Goal: Information Seeking & Learning: Learn about a topic

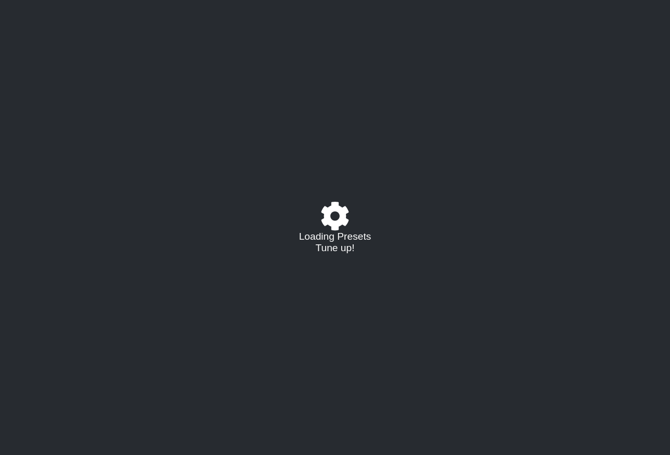
select select "/022288847105"
select select "A"
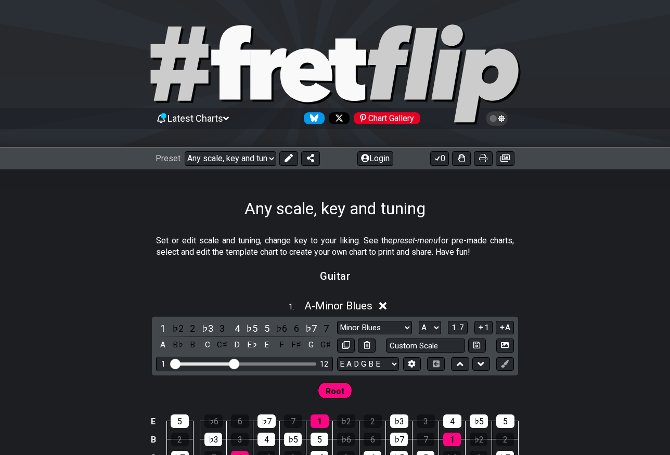
click at [186, 122] on span "Latest Charts" at bounding box center [195, 118] width 56 height 11
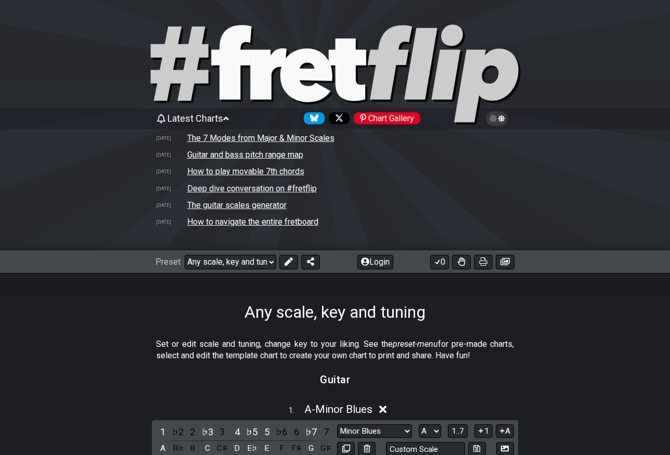
click at [229, 120] on icon at bounding box center [226, 118] width 6 height 9
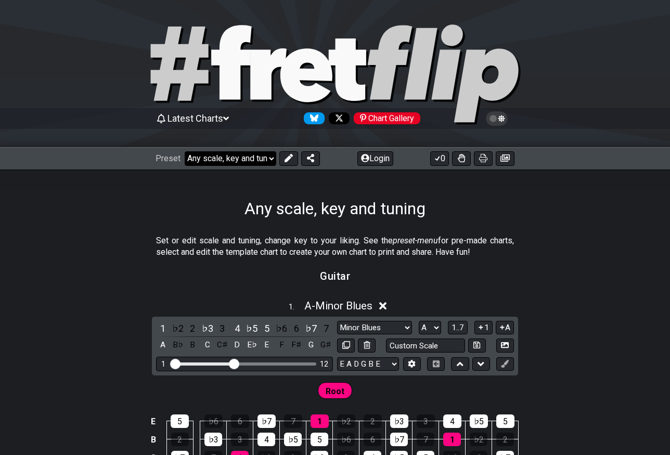
click at [233, 159] on select "Welcome to #fretflip! Any scale, key and tuning Custom Preset Minor Pentatonic …" at bounding box center [231, 158] width 92 height 15
click at [185, 151] on select "Welcome to #fretflip! Any scale, key and tuning Custom Preset Minor Pentatonic …" at bounding box center [231, 158] width 92 height 15
select select "/minor-pentatonic"
select select "C"
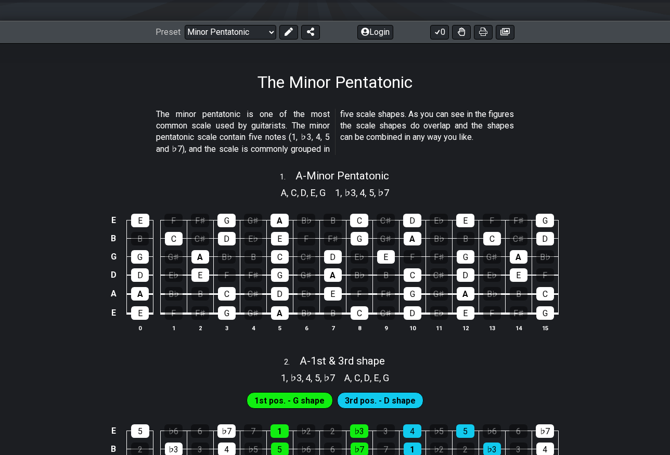
scroll to position [73, 0]
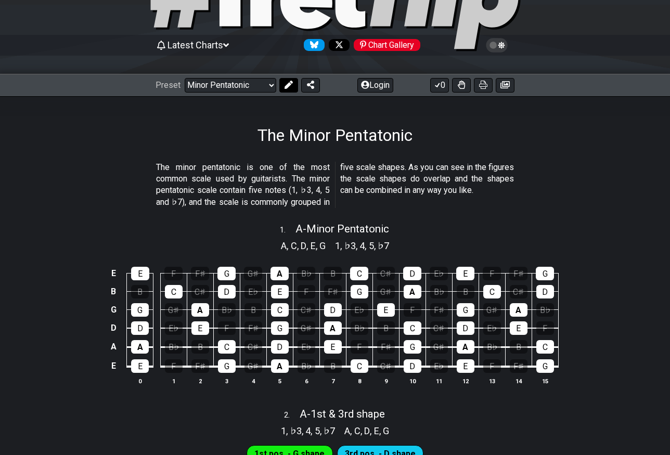
click at [284, 82] on icon at bounding box center [288, 85] width 8 height 8
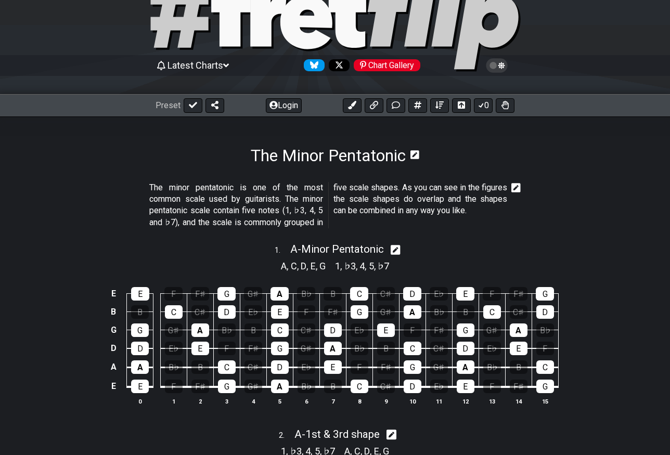
scroll to position [0, 0]
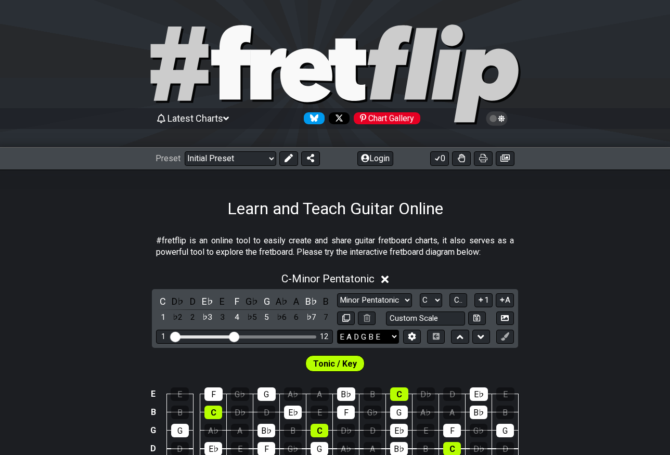
click at [365, 336] on select "E A D G B E E A D G B E E A D G B E B E A D F♯ B A D G C E A D A D G B E E♭ A♭ …" at bounding box center [368, 337] width 62 height 14
select select "E A D G"
click at [337, 330] on select "E A D G B E E A D G B E E A D G B E B E A D F♯ B A D G C E A D A D G B E E♭ A♭ …" at bounding box center [368, 337] width 62 height 14
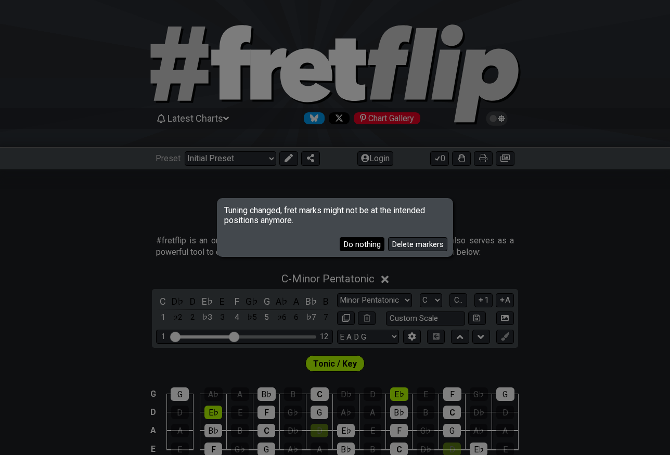
click at [358, 245] on button "Do nothing" at bounding box center [362, 244] width 45 height 14
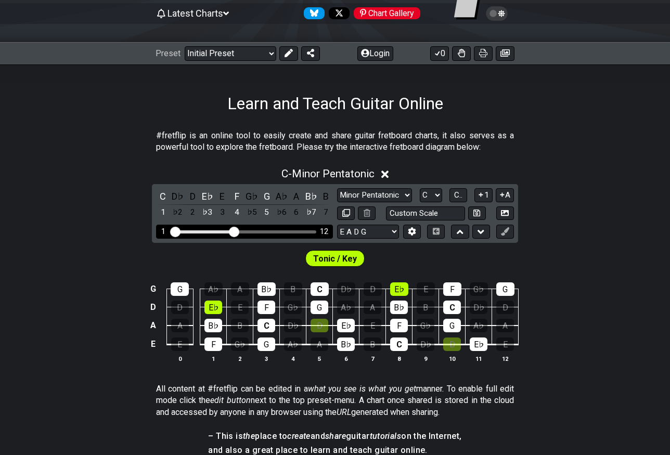
scroll to position [106, 0]
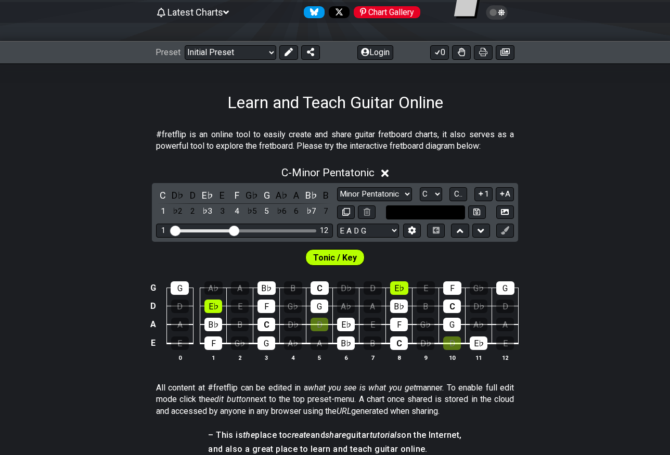
click at [417, 210] on input "text" at bounding box center [425, 212] width 79 height 14
type input "Custom Scale"
click at [592, 127] on section "#fretflip is an online tool to easily create and share guitar fretboard charts,…" at bounding box center [335, 143] width 670 height 36
drag, startPoint x: 236, startPoint y: 227, endPoint x: 245, endPoint y: 227, distance: 9.4
click at [245, 230] on input "Visible fret range" at bounding box center [245, 230] width 148 height 0
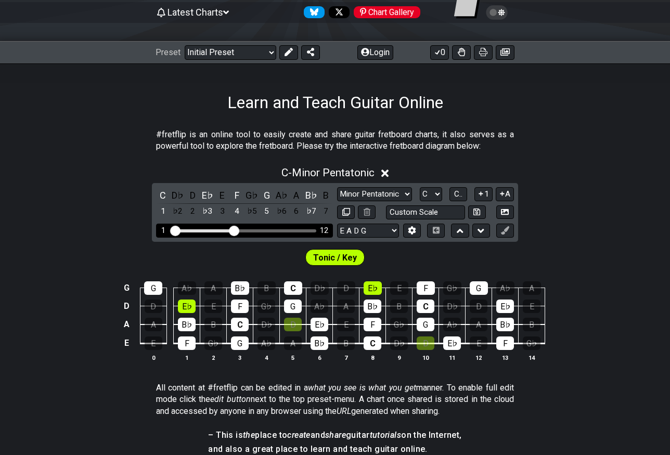
drag, startPoint x: 245, startPoint y: 227, endPoint x: 233, endPoint y: 230, distance: 12.7
click at [233, 230] on input "Visible fret range" at bounding box center [245, 230] width 148 height 0
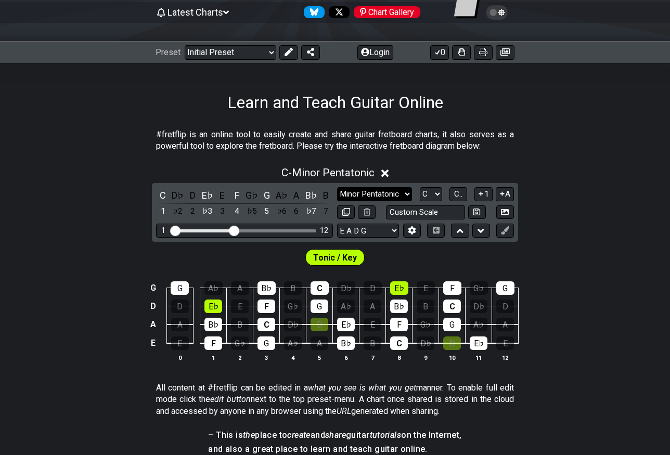
click at [394, 193] on select "Minor Pentatonic Click to edit Minor Pentatonic Major Pentatonic Minor Blues Ma…" at bounding box center [374, 194] width 75 height 14
select select "Major Pentatonic"
click at [337, 187] on select "Minor Pentatonic Click to edit Minor Pentatonic Major Pentatonic Minor Blues Ma…" at bounding box center [374, 194] width 75 height 14
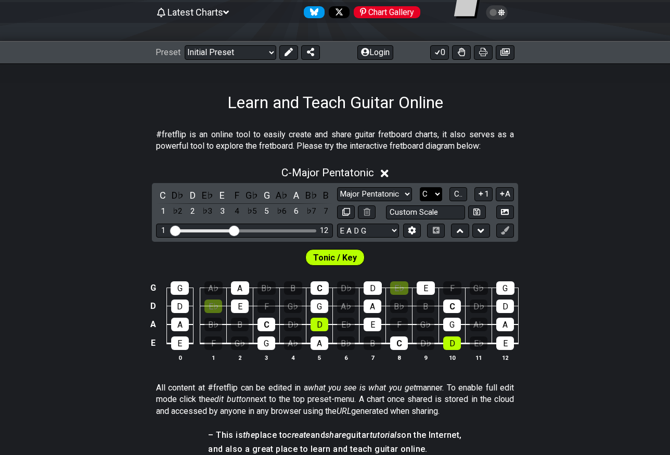
click at [427, 191] on select "A♭ A A♯ B♭ B C C♯ D♭ D D♯ E♭ E F F♯ G♭ G G♯" at bounding box center [431, 194] width 22 height 14
click at [420, 187] on select "A♭ A A♯ B♭ B C C♯ D♭ D D♯ E♭ E F F♯ G♭ G G♯" at bounding box center [431, 194] width 22 height 14
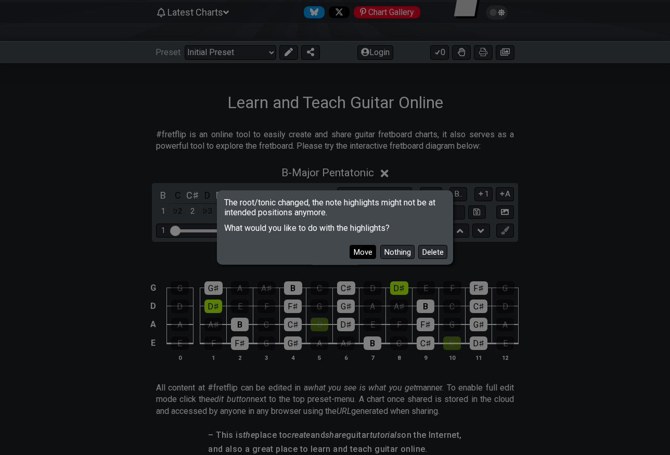
click at [362, 254] on button "Move" at bounding box center [362, 252] width 27 height 14
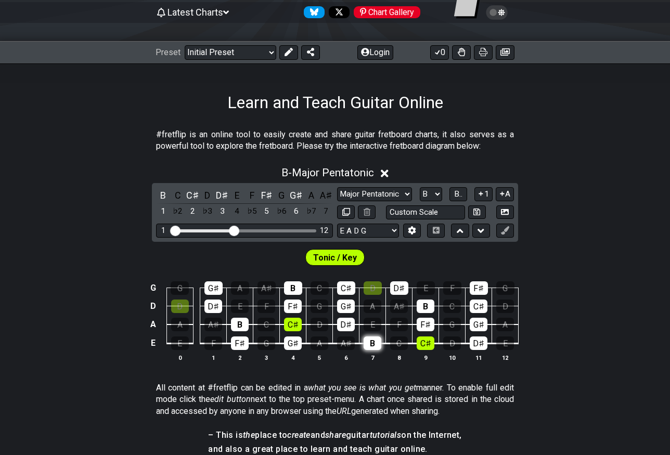
click at [374, 341] on div "B" at bounding box center [372, 343] width 18 height 14
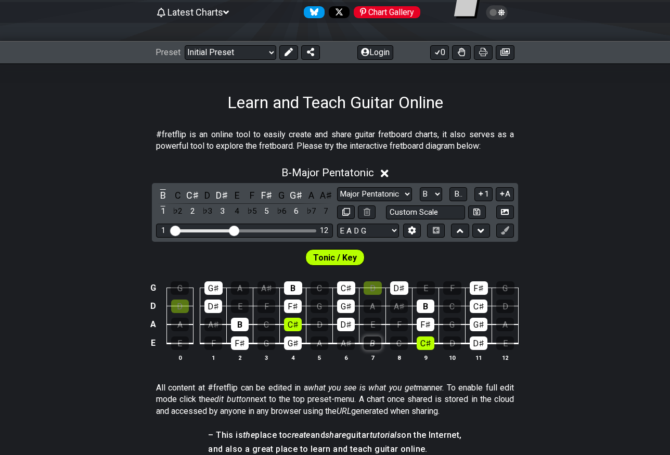
click at [374, 341] on div "B" at bounding box center [372, 343] width 18 height 14
click at [161, 194] on div "B" at bounding box center [163, 195] width 14 height 14
click at [163, 211] on div "1" at bounding box center [163, 211] width 14 height 14
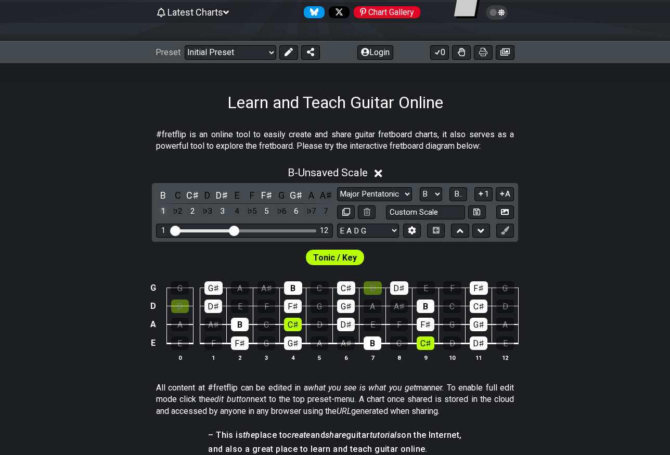
click at [163, 211] on div "1" at bounding box center [163, 211] width 14 height 14
click at [176, 212] on div "♭2" at bounding box center [178, 211] width 14 height 14
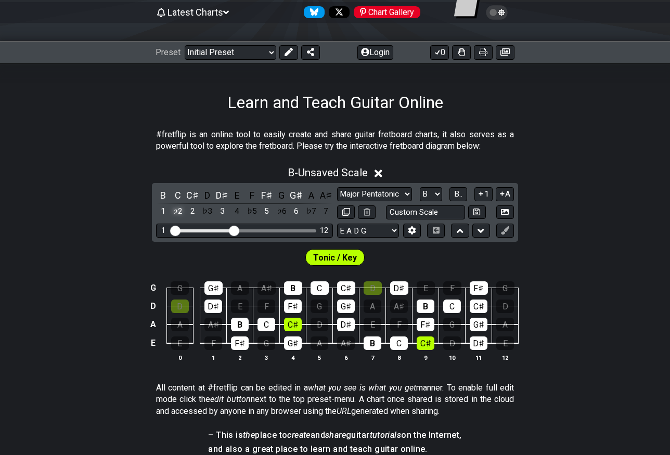
click at [176, 212] on div "♭2" at bounding box center [178, 211] width 14 height 14
click at [435, 194] on select "A♭ A A♯ B♭ B C C♯ D♭ D D♯ E♭ E F F♯ G♭ G G♯" at bounding box center [431, 194] width 22 height 14
click at [420, 187] on select "A♭ A A♯ B♭ B C C♯ D♭ D D♯ E♭ E F F♯ G♭ G G♯" at bounding box center [431, 194] width 22 height 14
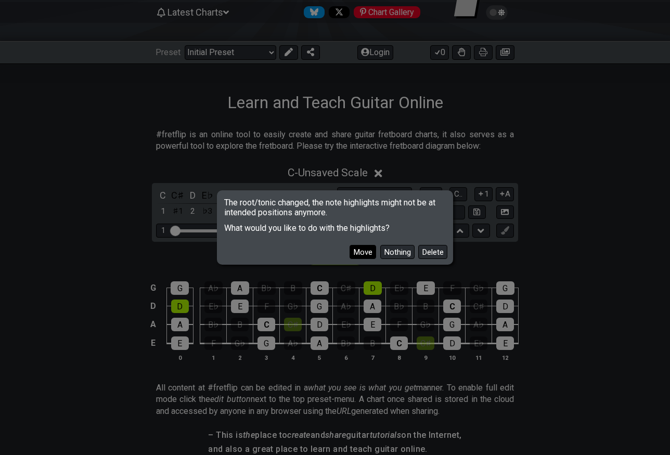
click at [368, 251] on button "Move" at bounding box center [362, 252] width 27 height 14
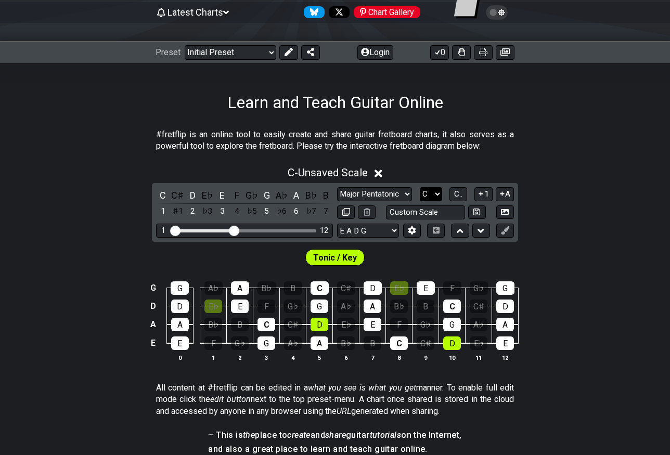
click at [434, 196] on select "A♭ A A♯ B♭ B C C♯ D♭ D D♯ E♭ E F F♯ G♭ G G♯" at bounding box center [431, 194] width 22 height 14
click at [420, 187] on select "A♭ A A♯ B♭ B C C♯ D♭ D D♯ E♭ E F F♯ G♭ G G♯" at bounding box center [431, 194] width 22 height 14
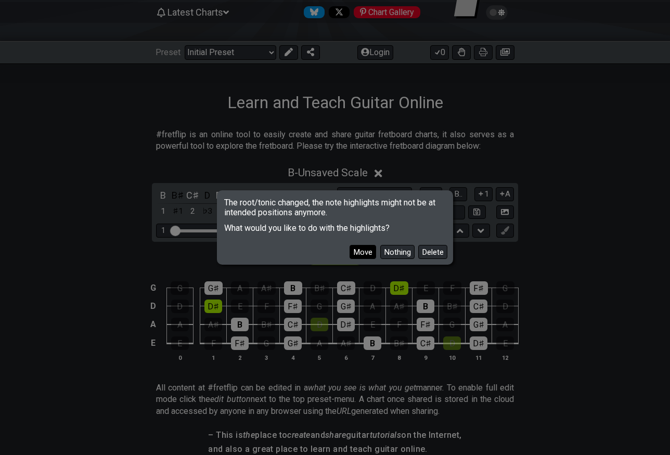
click at [373, 253] on button "Move" at bounding box center [362, 252] width 27 height 14
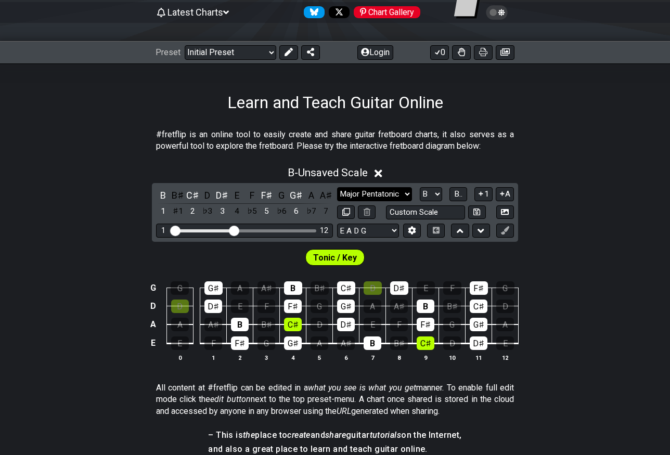
click at [402, 196] on select "Minor Pentatonic Click to edit Minor Pentatonic Major Pentatonic Minor Blues Ma…" at bounding box center [374, 194] width 75 height 14
click at [337, 187] on select "Minor Pentatonic Click to edit Minor Pentatonic Major Pentatonic Minor Blues Ma…" at bounding box center [374, 194] width 75 height 14
click at [438, 192] on select "A♭ A A♯ B♭ B C C♯ D♭ D D♯ E♭ E F F♯ G♭ G G♯" at bounding box center [431, 194] width 22 height 14
click at [420, 187] on select "A♭ A A♯ B♭ B C C♯ D♭ D D♯ E♭ E F F♯ G♭ G G♯" at bounding box center [431, 194] width 22 height 14
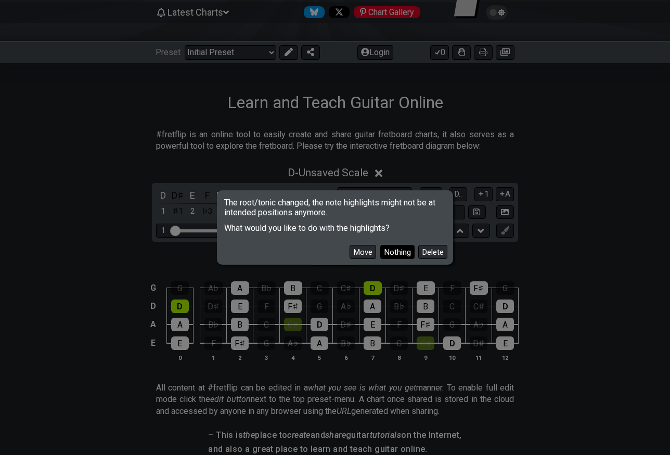
click at [405, 254] on button "Nothing" at bounding box center [397, 252] width 34 height 14
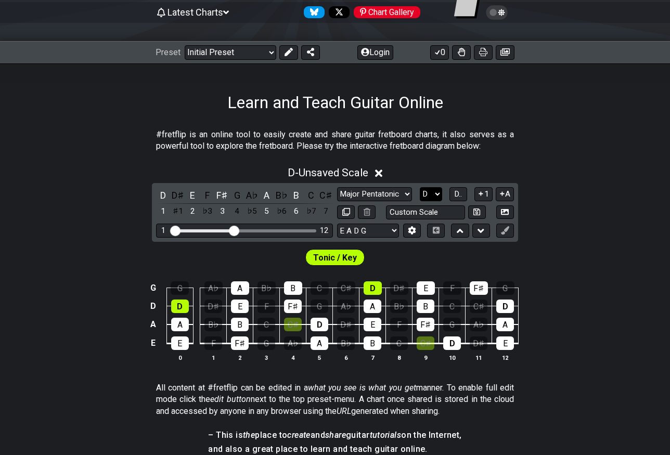
click at [434, 196] on select "A♭ A A♯ B♭ B C C♯ D♭ D D♯ E♭ E F F♯ G♭ G G♯" at bounding box center [431, 194] width 22 height 14
click at [420, 187] on select "A♭ A A♯ B♭ B C C♯ D♭ D D♯ E♭ E F F♯ G♭ G G♯" at bounding box center [431, 194] width 22 height 14
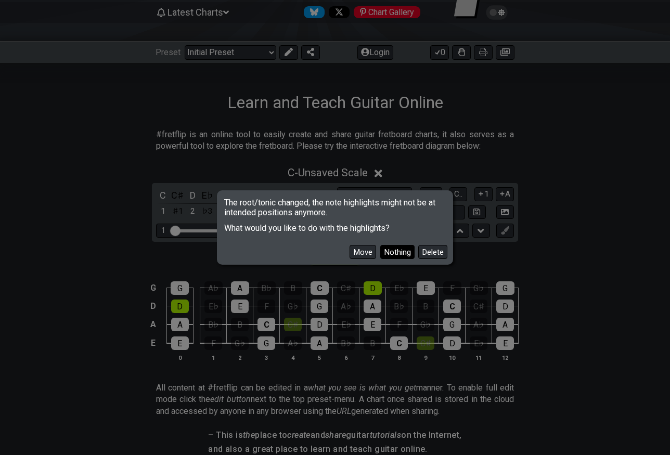
click at [394, 247] on button "Nothing" at bounding box center [397, 252] width 34 height 14
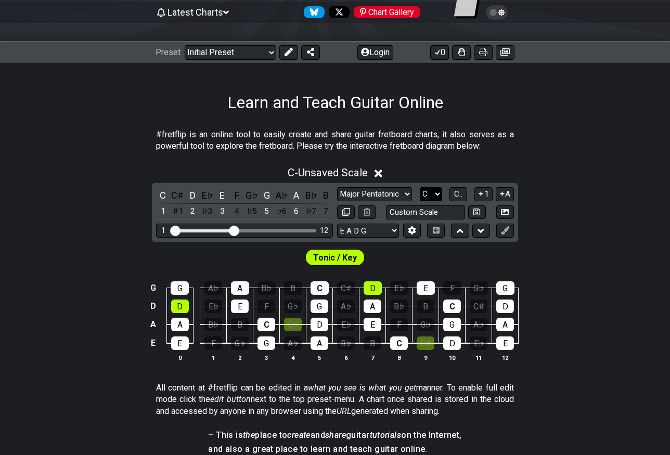
click at [433, 194] on select "A♭ A A♯ B♭ B C C♯ D♭ D D♯ E♭ E F F♯ G♭ G G♯" at bounding box center [431, 194] width 22 height 14
click at [420, 187] on select "A♭ A A♯ B♭ B C C♯ D♭ D D♯ E♭ E F F♯ G♭ G G♯" at bounding box center [431, 194] width 22 height 14
click at [437, 195] on select "A♭ A A♯ B♭ B C C♯ D♭ D D♯ E♭ E F F♯ G♭ G G♯" at bounding box center [431, 194] width 22 height 14
click at [420, 187] on select "A♭ A A♯ B♭ B C C♯ D♭ D D♯ E♭ E F F♯ G♭ G G♯" at bounding box center [431, 194] width 22 height 14
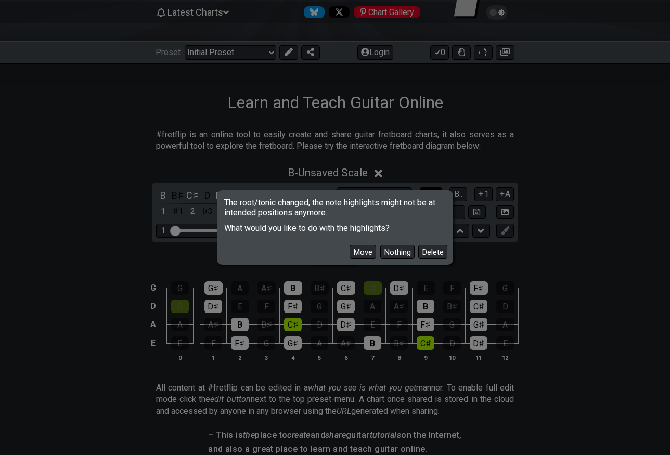
click at [435, 193] on span "The root/tonic changed, the note highlights might not be at intended positions …" at bounding box center [334, 204] width 233 height 25
click at [423, 248] on button "Delete" at bounding box center [432, 252] width 29 height 14
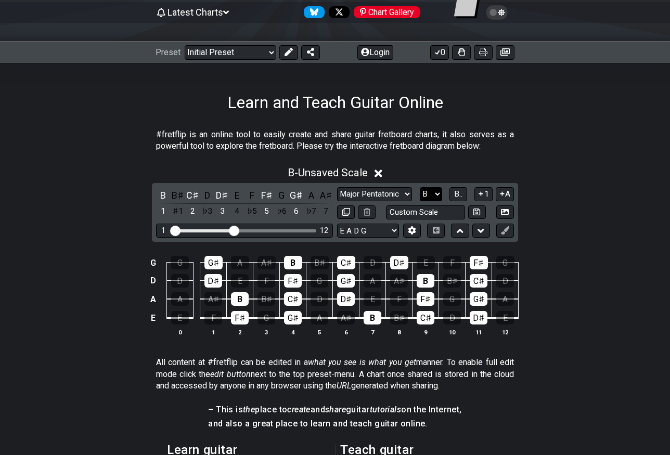
click at [433, 191] on select "A♭ A A♯ B♭ B C C♯ D♭ D D♯ E♭ E F F♯ G♭ G G♯" at bounding box center [431, 194] width 22 height 14
click at [420, 187] on select "A♭ A A♯ B♭ B C C♯ D♭ D D♯ E♭ E F F♯ G♭ G G♯" at bounding box center [431, 194] width 22 height 14
click at [437, 192] on select "A♭ A A♯ B♭ B C C♯ D♭ D D♯ E♭ E F F♯ G♭ G G♯" at bounding box center [431, 194] width 22 height 14
select select "C"
click at [420, 187] on select "A♭ A A♯ B♭ B C C♯ D♭ D D♯ E♭ E F F♯ G♭ G G♯" at bounding box center [431, 194] width 22 height 14
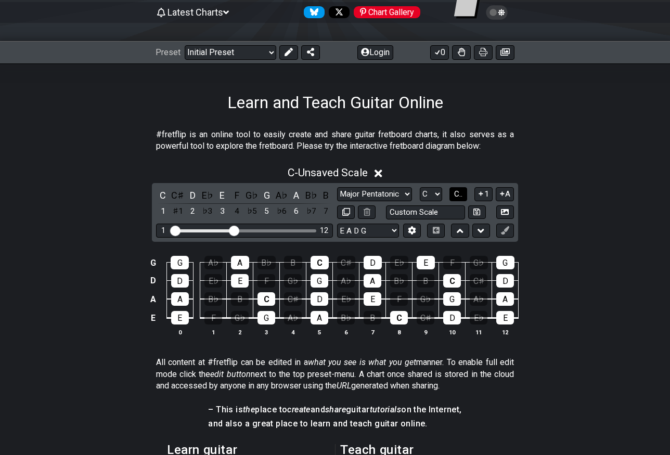
click at [453, 191] on button "C.." at bounding box center [458, 194] width 18 height 14
click at [453, 191] on span "1..7" at bounding box center [457, 193] width 12 height 9
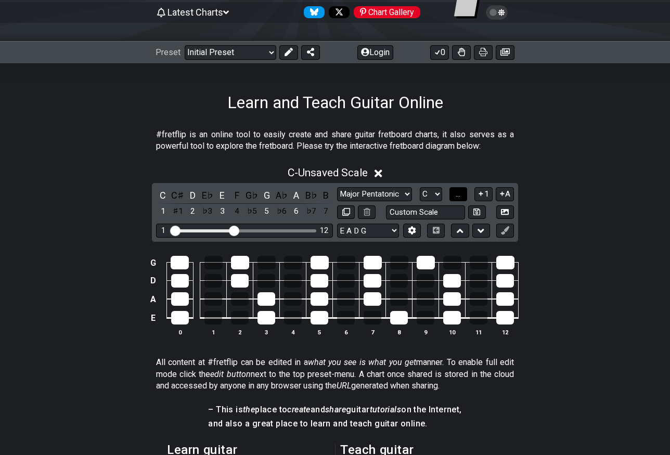
click at [453, 191] on button "..." at bounding box center [458, 194] width 18 height 14
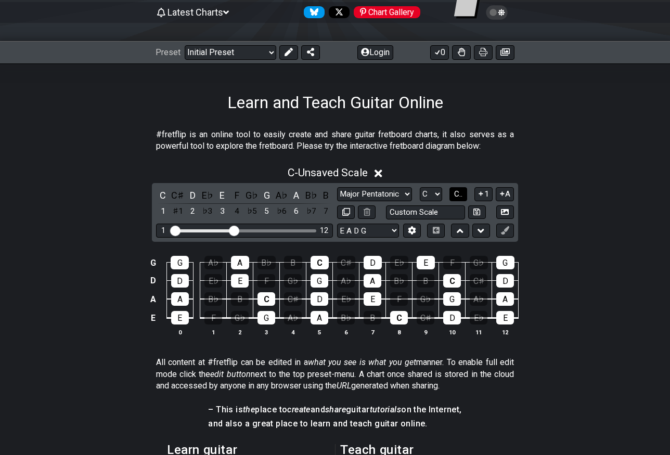
click at [454, 191] on span "C.." at bounding box center [458, 193] width 8 height 9
click at [453, 191] on span "1..7" at bounding box center [457, 193] width 12 height 9
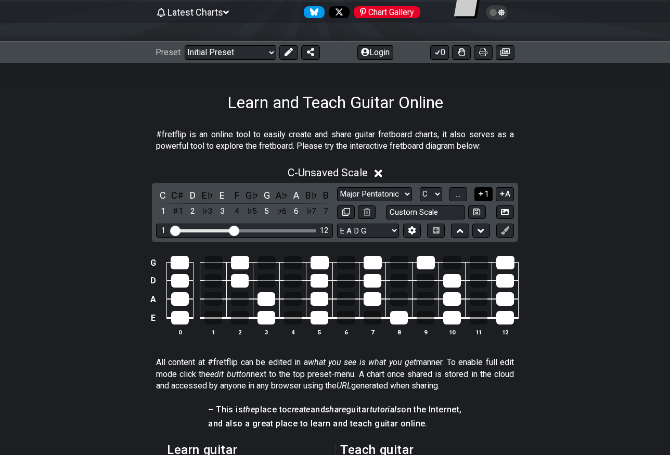
click at [478, 194] on icon at bounding box center [481, 194] width 10 height 8
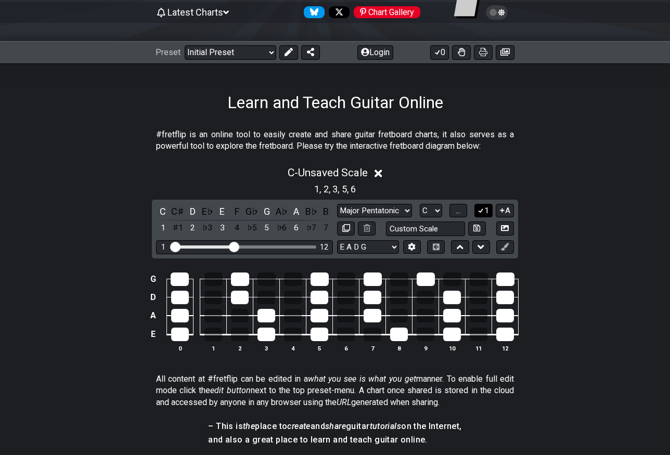
click at [484, 211] on button "1" at bounding box center [483, 211] width 18 height 14
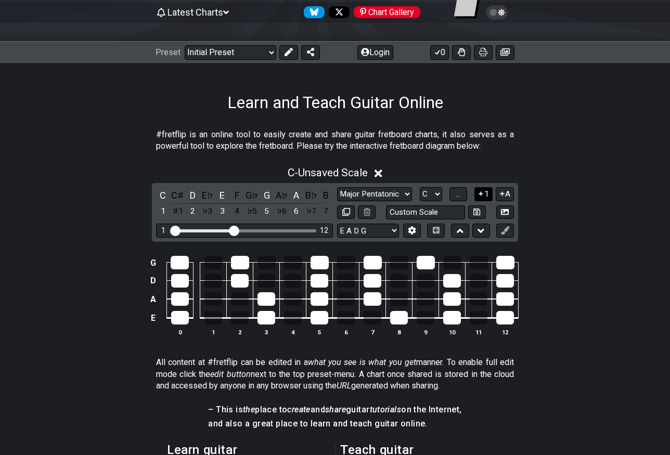
click at [486, 194] on button "1" at bounding box center [483, 194] width 18 height 14
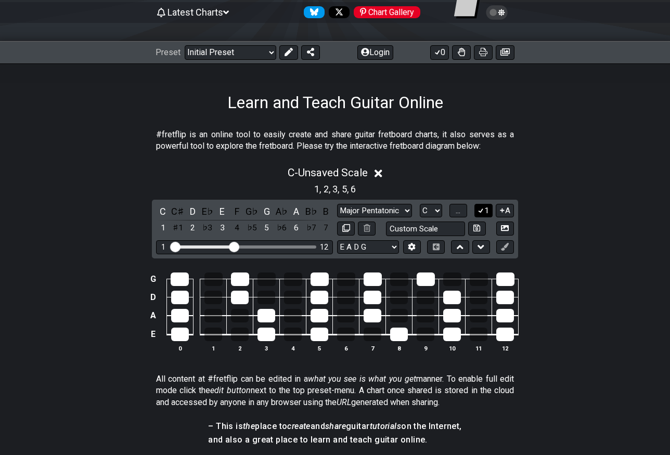
click at [485, 208] on button "1" at bounding box center [483, 211] width 18 height 14
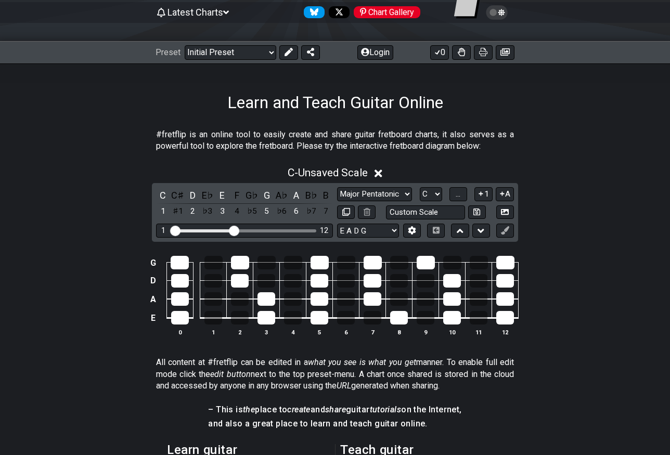
scroll to position [0, 0]
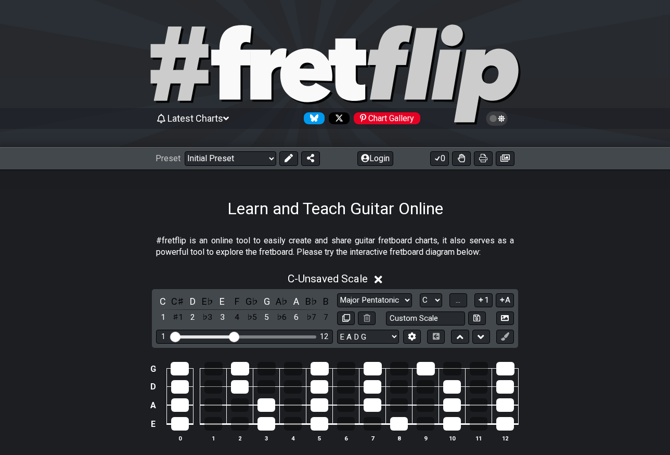
click at [242, 66] on icon at bounding box center [335, 75] width 374 height 104
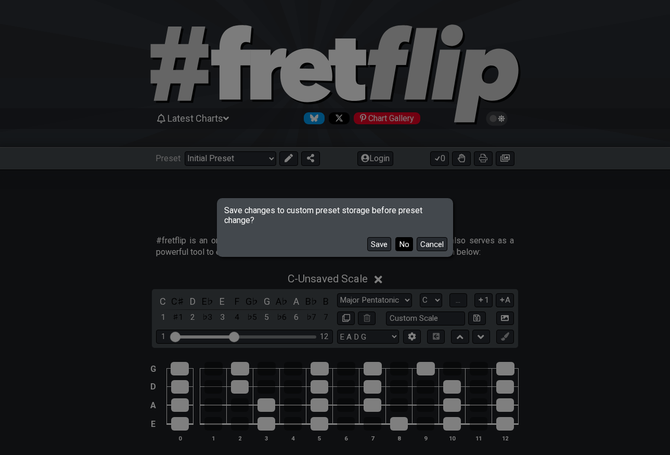
click at [403, 248] on button "No" at bounding box center [404, 244] width 18 height 14
select select "Minor Pentatonic"
select select "E A D G B E"
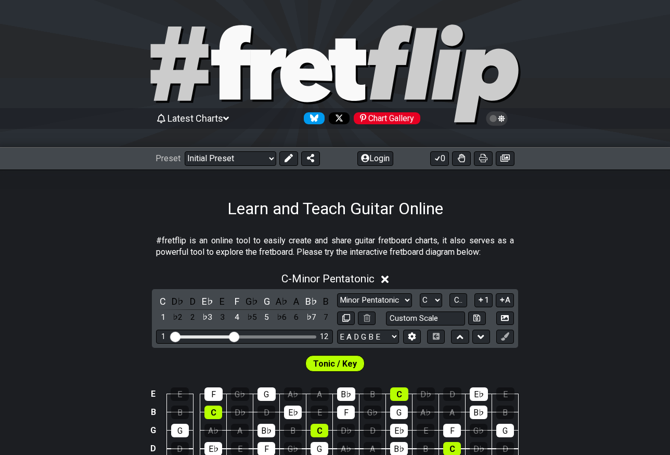
click at [505, 119] on icon at bounding box center [497, 118] width 22 height 15
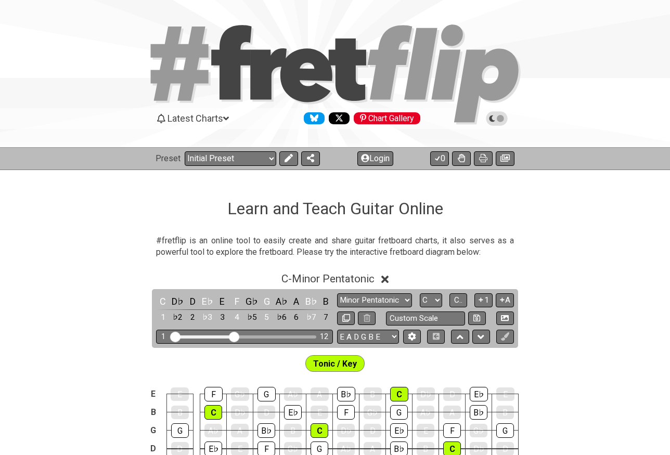
click at [505, 119] on icon at bounding box center [497, 118] width 22 height 15
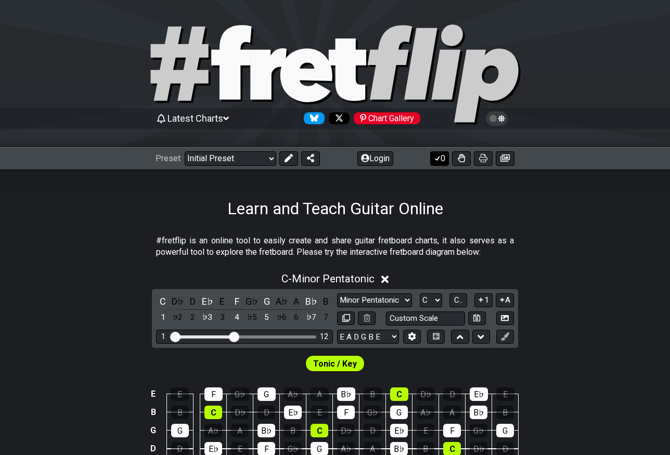
click at [437, 156] on icon at bounding box center [437, 158] width 10 height 8
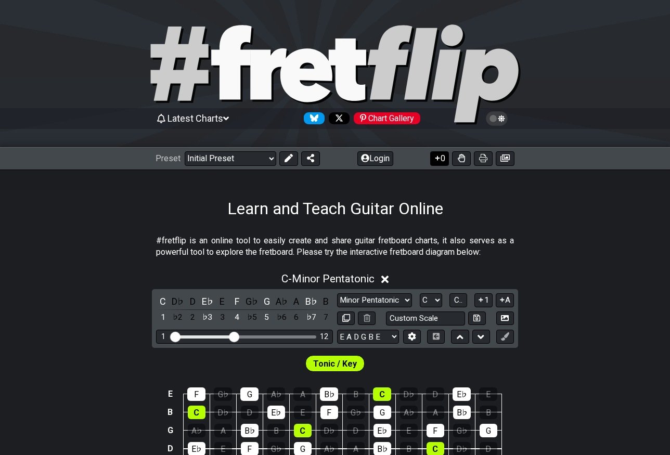
click at [437, 156] on icon at bounding box center [437, 158] width 10 height 8
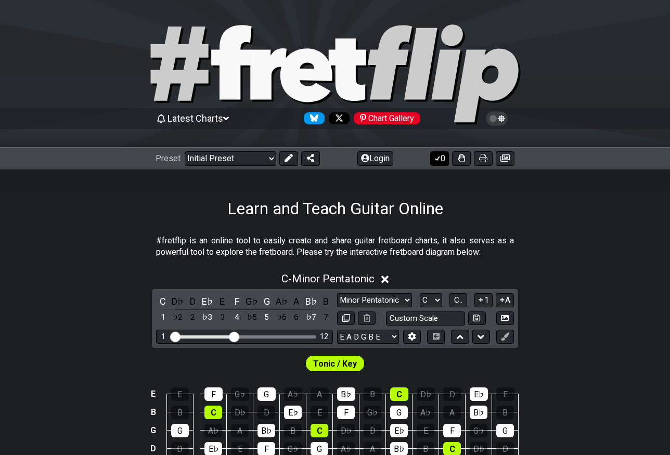
click at [437, 156] on icon at bounding box center [437, 158] width 10 height 8
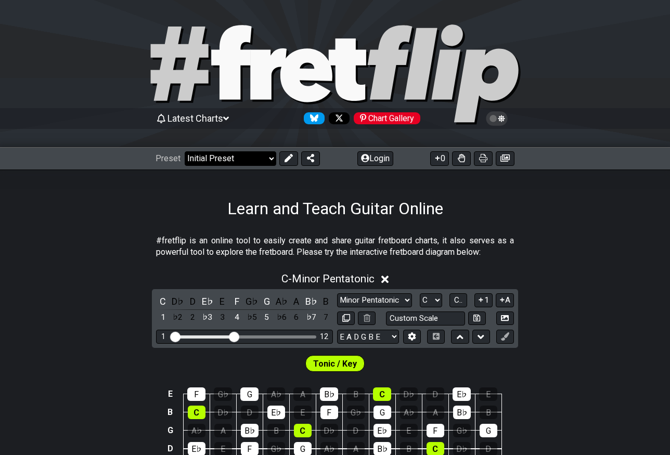
click at [273, 159] on select "Welcome to #fretflip! Initial Preset Custom Preset Minor Pentatonic Major Penta…" at bounding box center [231, 158] width 92 height 15
click at [185, 151] on select "Welcome to #fretflip! Initial Preset Custom Preset Minor Pentatonic Major Penta…" at bounding box center [231, 158] width 92 height 15
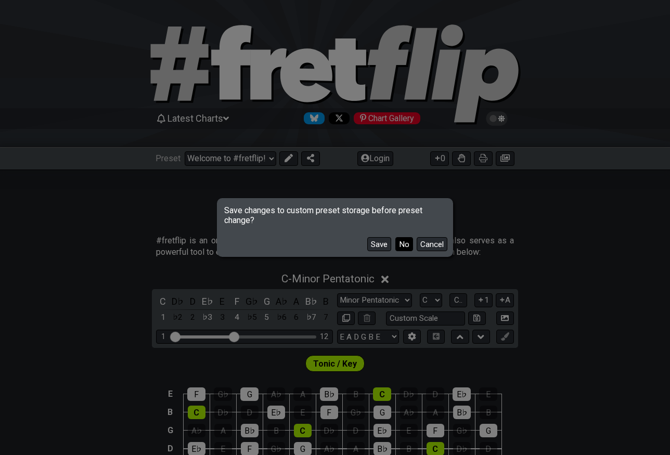
click at [402, 247] on button "No" at bounding box center [404, 244] width 18 height 14
select select "/musical-notes-explained"
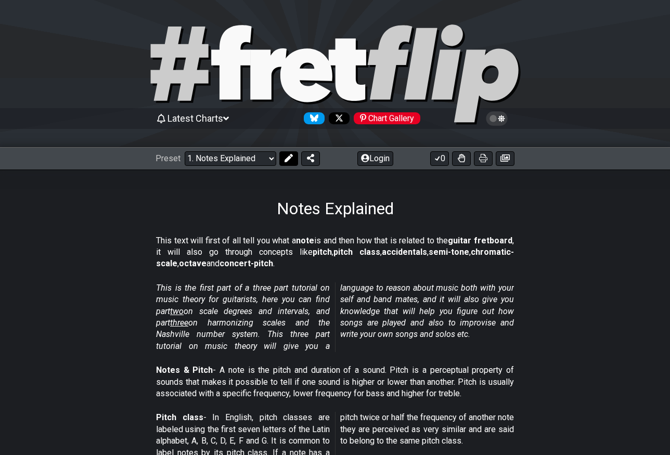
click at [286, 159] on icon at bounding box center [288, 158] width 8 height 8
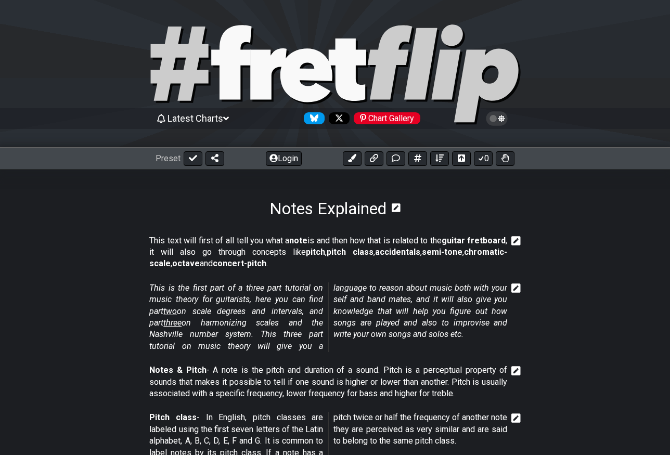
click at [213, 85] on icon at bounding box center [335, 75] width 374 height 104
select select "C"
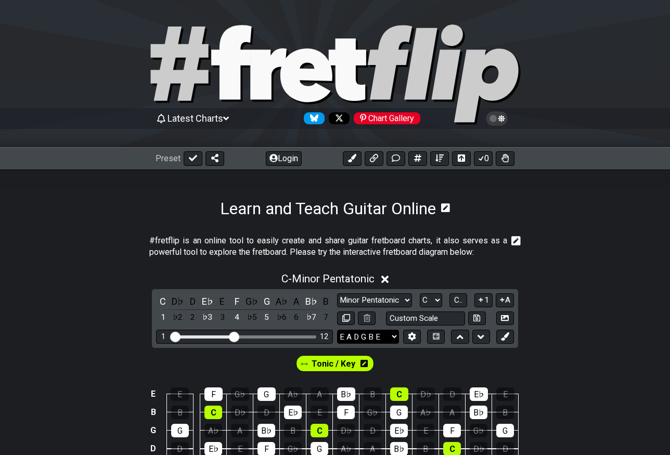
click at [356, 338] on select "E A D G B E E A D G B E E A D G B E B E A D F♯ B A D G C E A D A D G B E E♭ A♭ …" at bounding box center [368, 337] width 62 height 14
select select "E A D G"
click at [337, 330] on select "E A D G B E E A D G B E E A D G B E B E A D F♯ B A D G C E A D A D G B E E♭ A♭ …" at bounding box center [368, 337] width 62 height 14
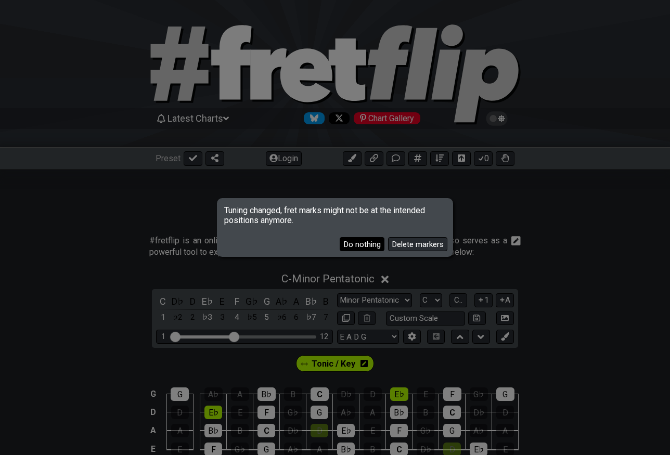
click at [371, 245] on button "Do nothing" at bounding box center [362, 244] width 45 height 14
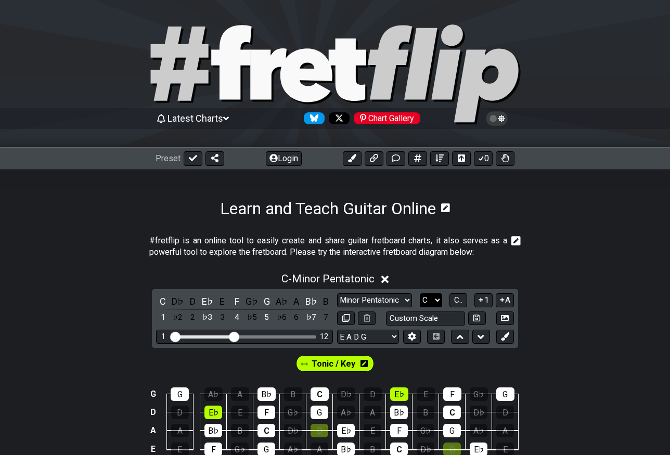
click at [426, 299] on select "A♭ A A♯ B♭ B C C♯ D♭ D D♯ E♭ E F F♯ G♭ G G♯" at bounding box center [431, 300] width 22 height 14
select select "B"
click at [420, 293] on select "A♭ A A♯ B♭ B C C♯ D♭ D D♯ E♭ E F F♯ G♭ G G♯" at bounding box center [431, 300] width 22 height 14
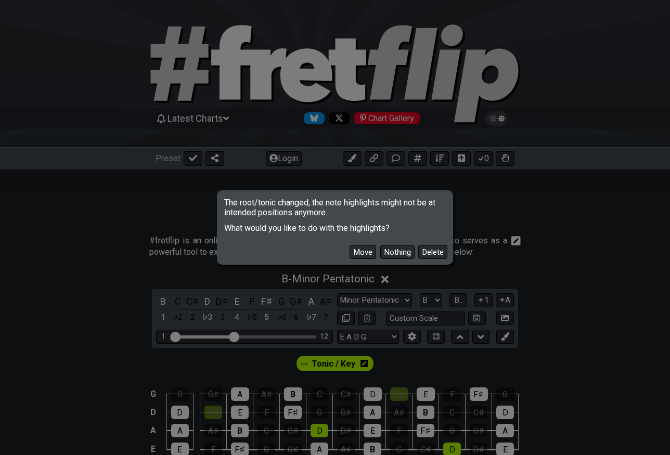
click at [430, 291] on div "The root/tonic changed, the note highlights might not be at intended positions …" at bounding box center [335, 227] width 670 height 455
click at [359, 248] on button "Move" at bounding box center [362, 252] width 27 height 14
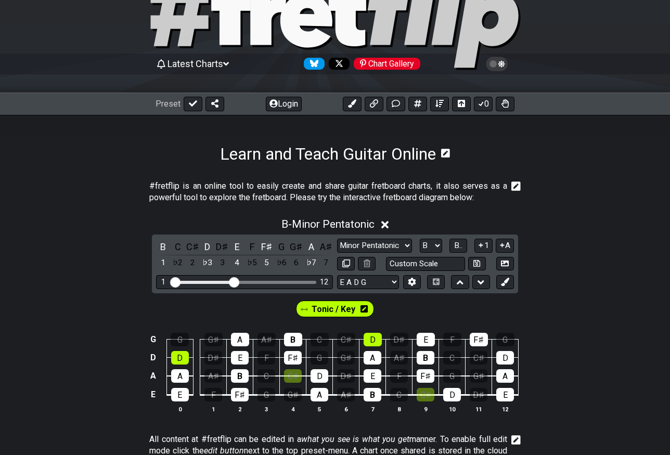
scroll to position [72, 0]
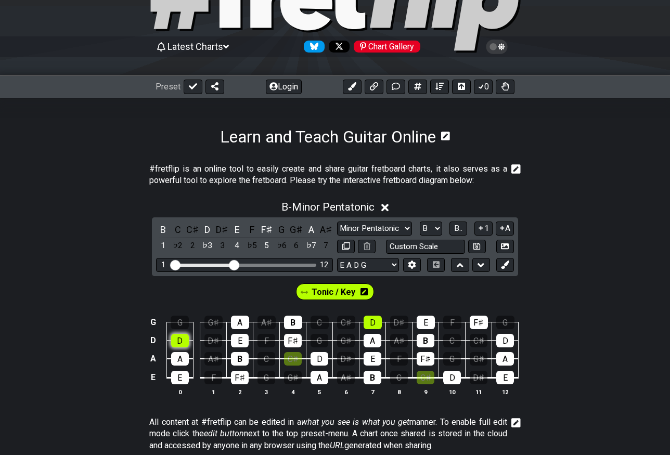
click at [177, 339] on div "D" at bounding box center [180, 341] width 18 height 14
click at [179, 361] on div "A" at bounding box center [180, 359] width 18 height 14
click at [179, 357] on div "A" at bounding box center [180, 359] width 18 height 14
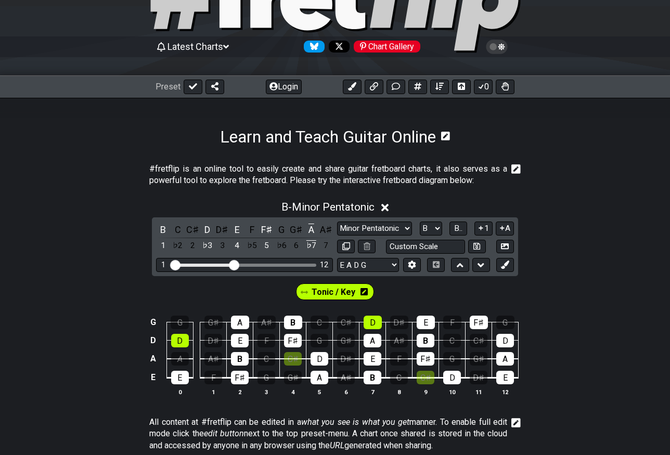
click at [362, 290] on icon at bounding box center [363, 291] width 7 height 7
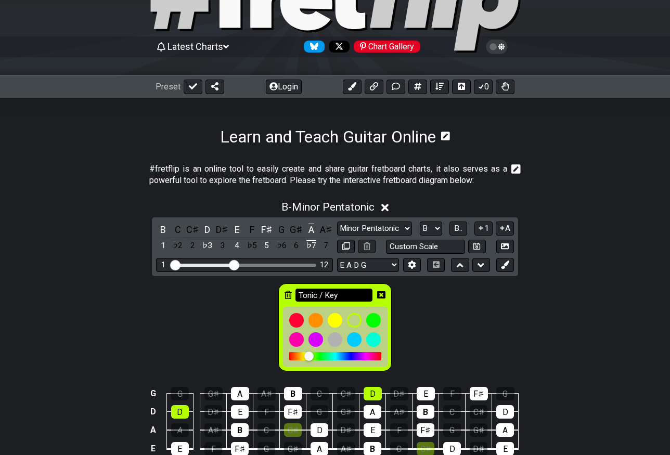
click at [329, 294] on input "Tonic / Key" at bounding box center [333, 295] width 77 height 13
click at [370, 318] on div at bounding box center [374, 320] width 18 height 18
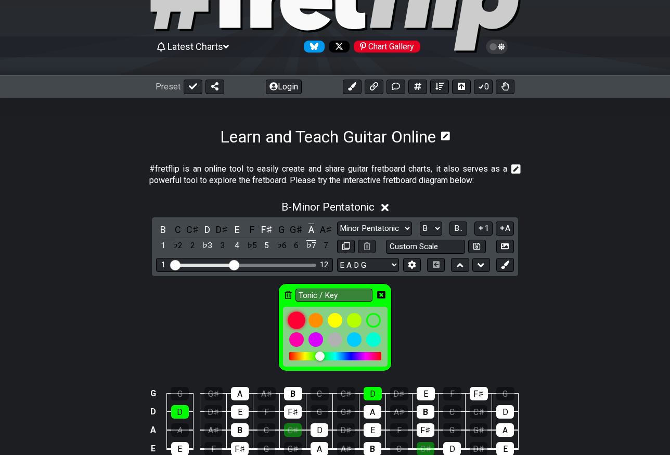
click at [296, 319] on div at bounding box center [297, 320] width 18 height 18
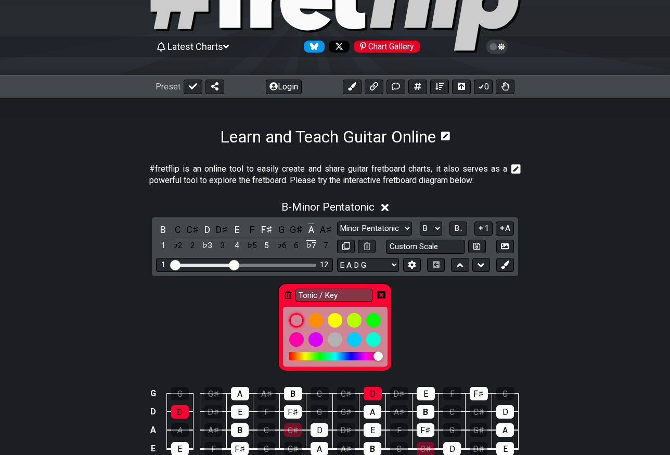
click at [384, 293] on icon at bounding box center [381, 294] width 8 height 7
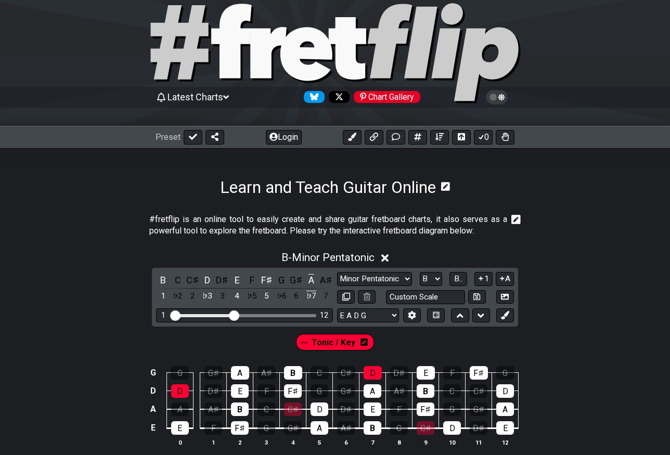
scroll to position [0, 0]
